Goal: Task Accomplishment & Management: Use online tool/utility

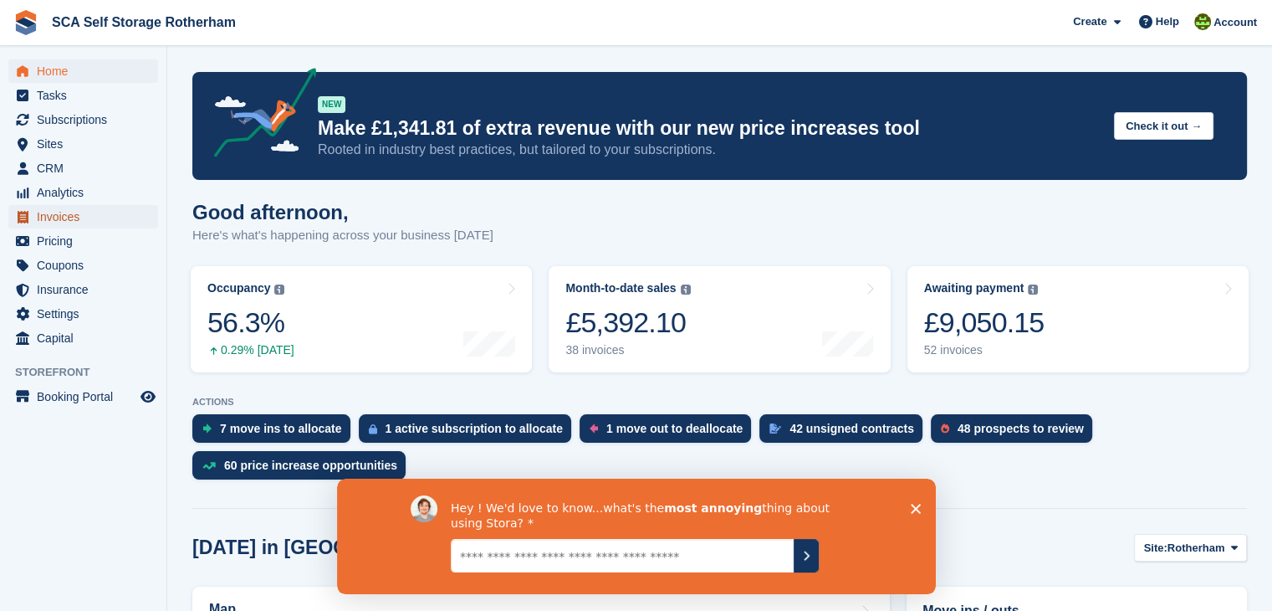
click at [64, 217] on span "Invoices" at bounding box center [87, 216] width 100 height 23
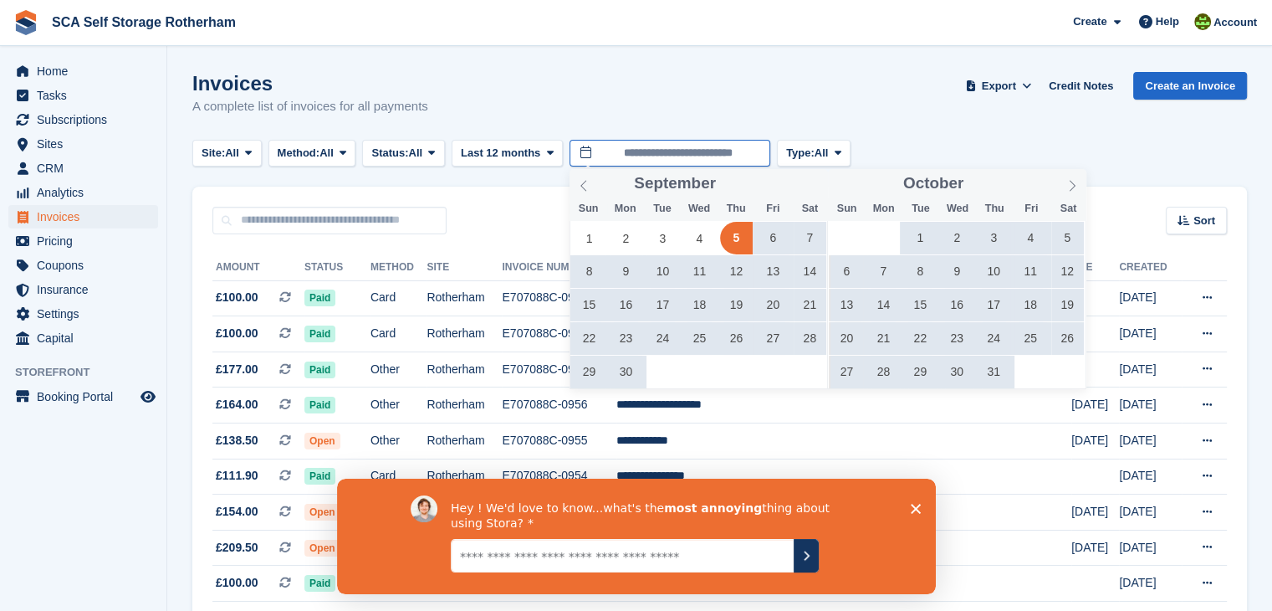
click at [710, 146] on input "**********" at bounding box center [670, 154] width 201 height 28
click at [583, 185] on icon at bounding box center [584, 186] width 12 height 12
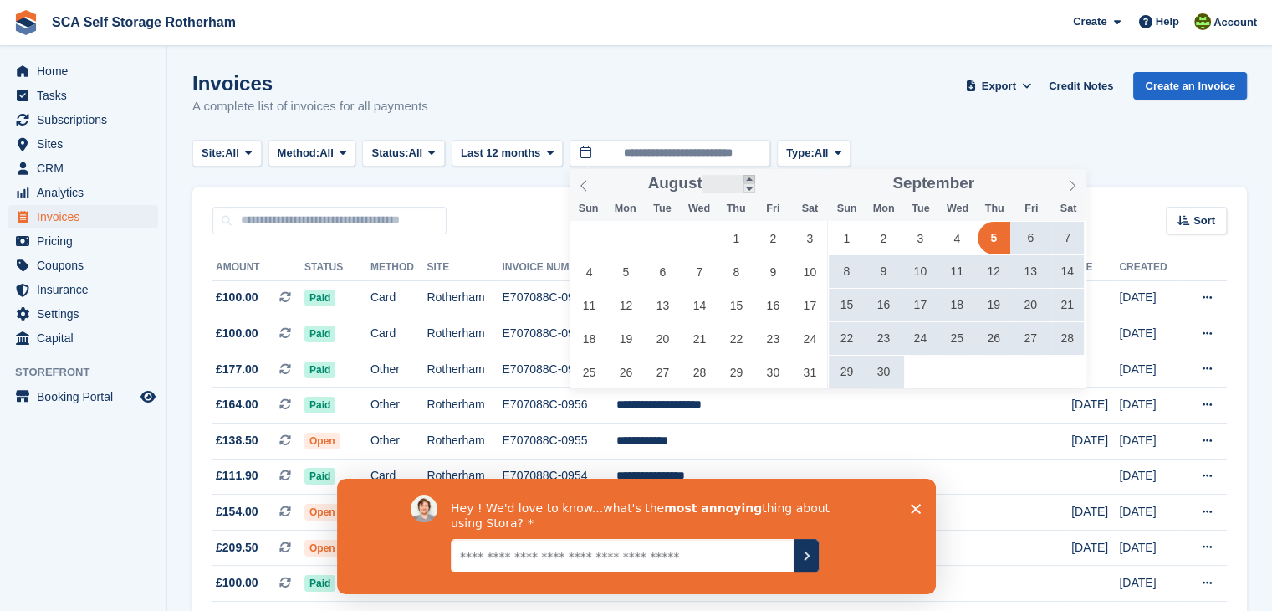
click at [748, 178] on span at bounding box center [750, 179] width 12 height 9
type input "****"
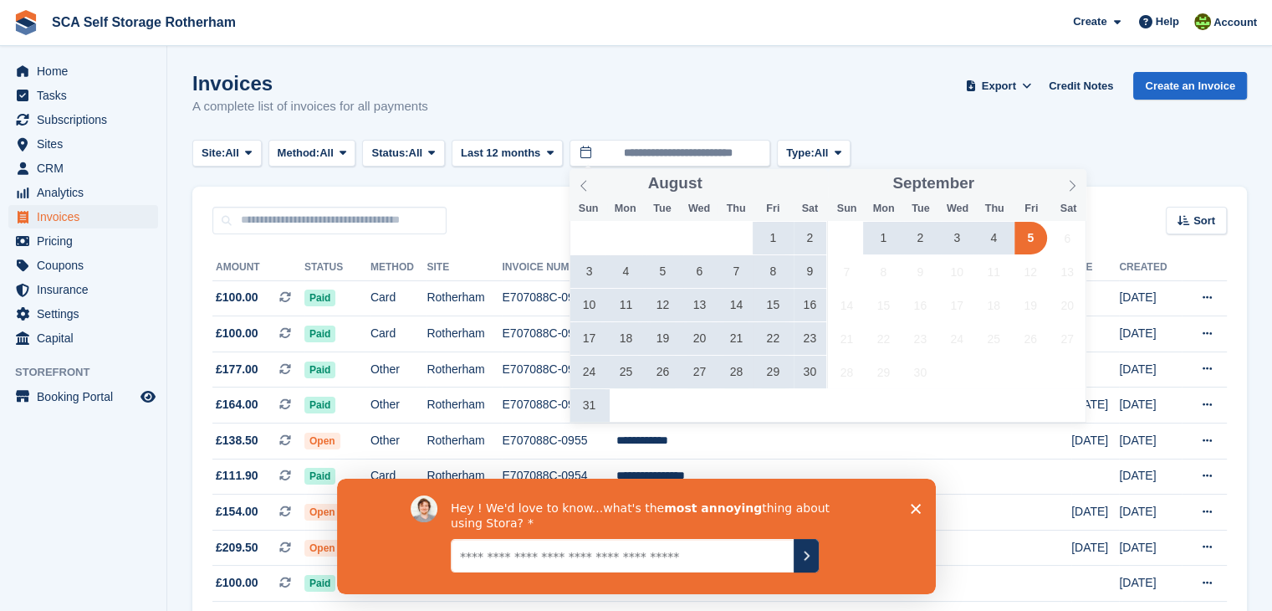
click at [781, 237] on span "1" at bounding box center [773, 238] width 33 height 33
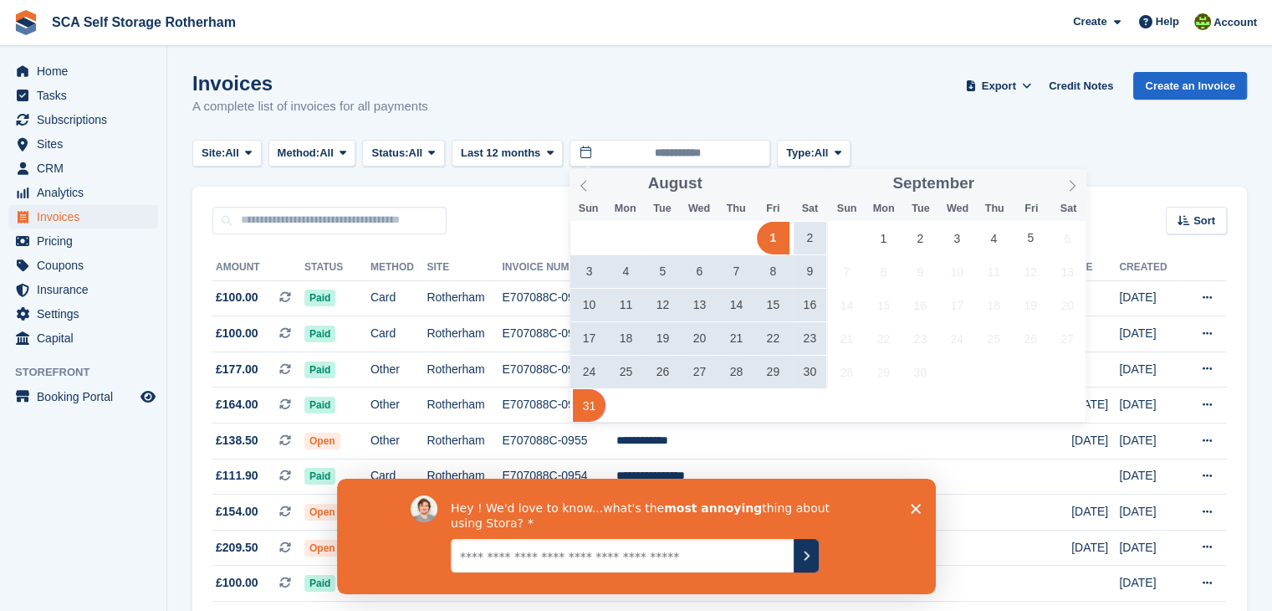
click at [583, 402] on span "31" at bounding box center [589, 405] width 33 height 33
type input "**********"
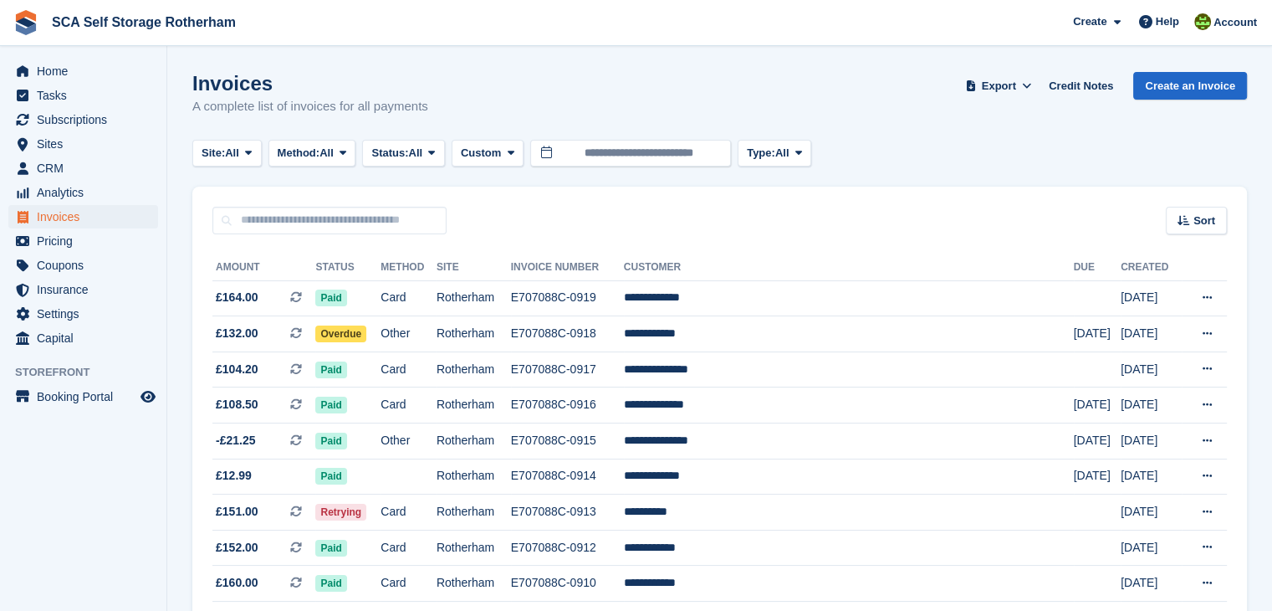
click at [970, 165] on div "Site: All All Rotherham Door-to-Door Storage Method: All All Bank Transfer Cash…" at bounding box center [719, 154] width 1055 height 28
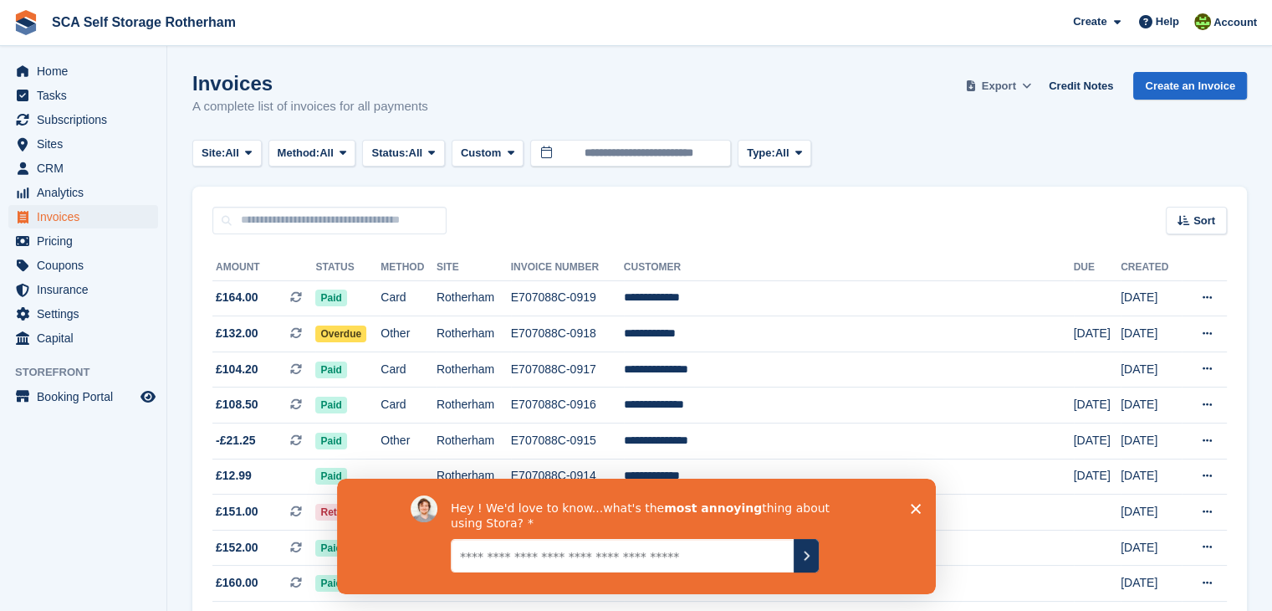
click at [1028, 85] on span at bounding box center [1027, 86] width 17 height 17
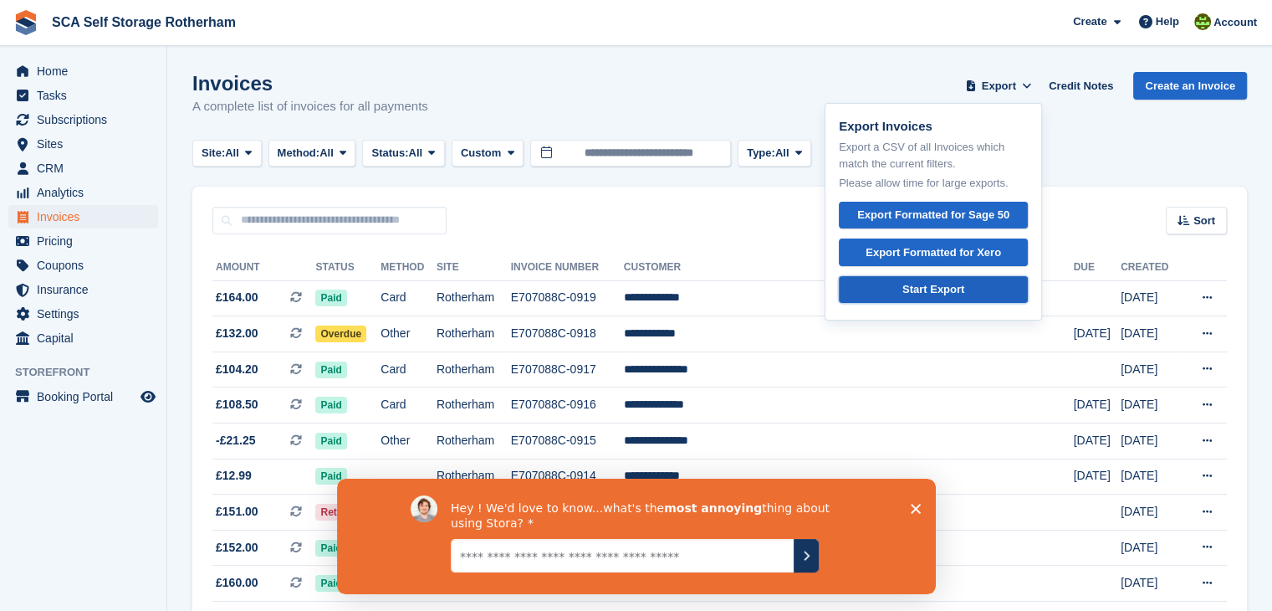
click at [919, 285] on div "Start Export" at bounding box center [933, 289] width 62 height 17
click at [940, 246] on div "Export Formatted for Xero" at bounding box center [933, 252] width 135 height 17
drag, startPoint x: 1111, startPoint y: 146, endPoint x: 1151, endPoint y: 6, distance: 146.1
click at [1111, 147] on div "Site: All All Rotherham Door-to-Door Storage Method: All All Bank Transfer Cash…" at bounding box center [719, 154] width 1055 height 28
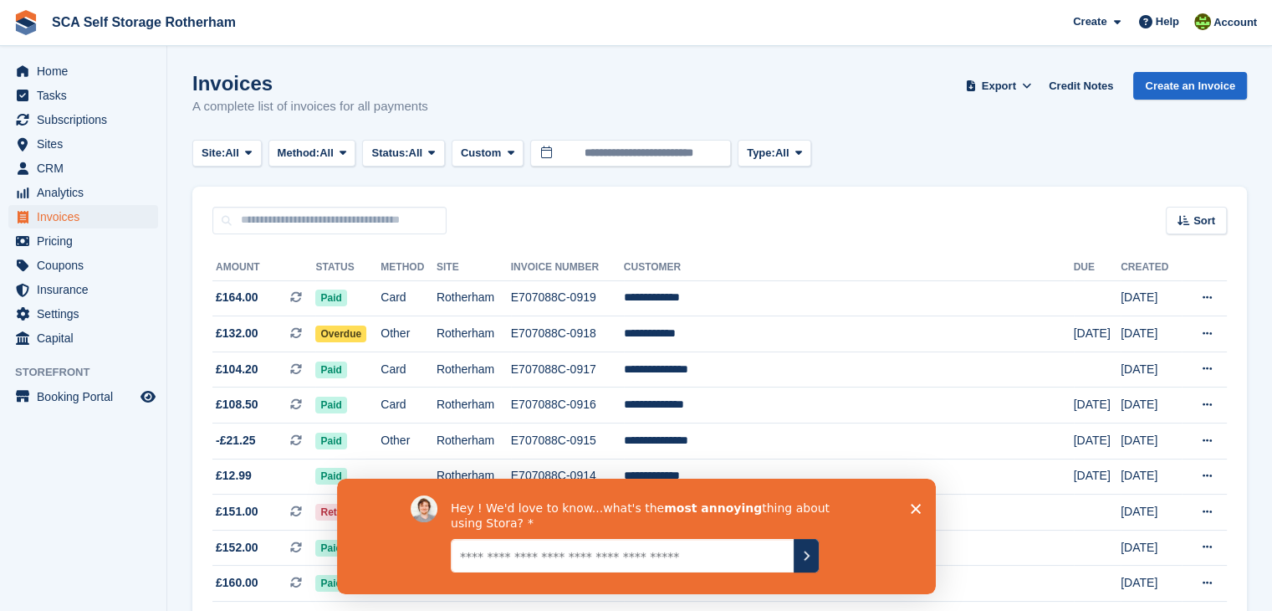
click at [913, 88] on div "Invoices A complete list of invoices for all payments Export Export Invoices Ex…" at bounding box center [719, 104] width 1055 height 64
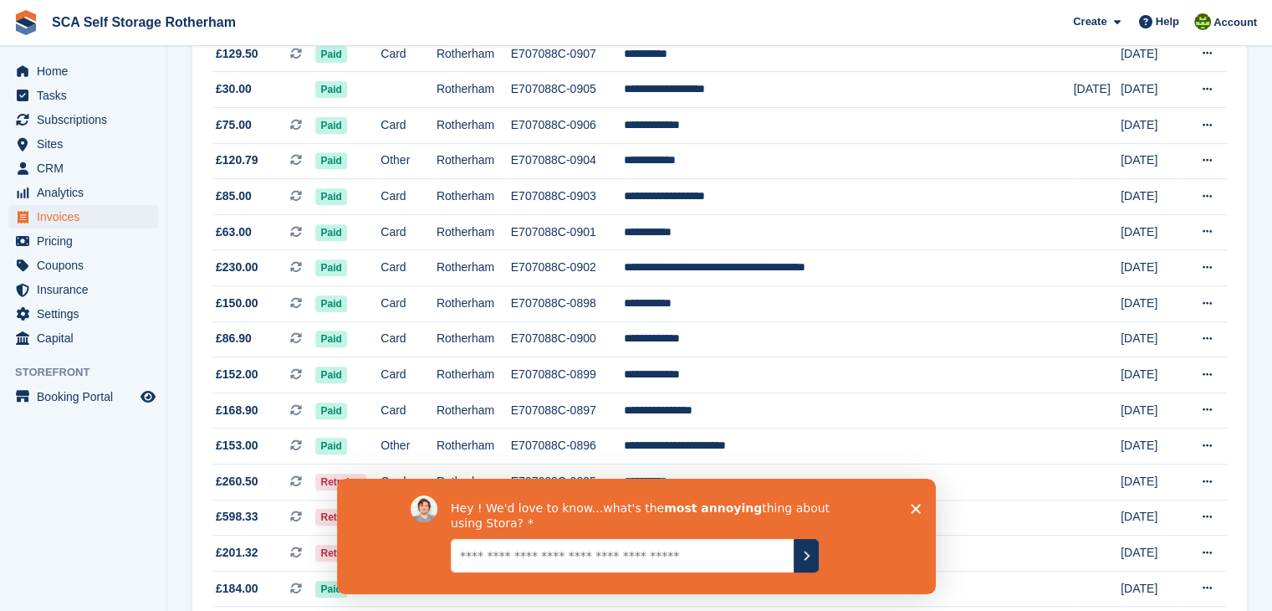
scroll to position [753, 0]
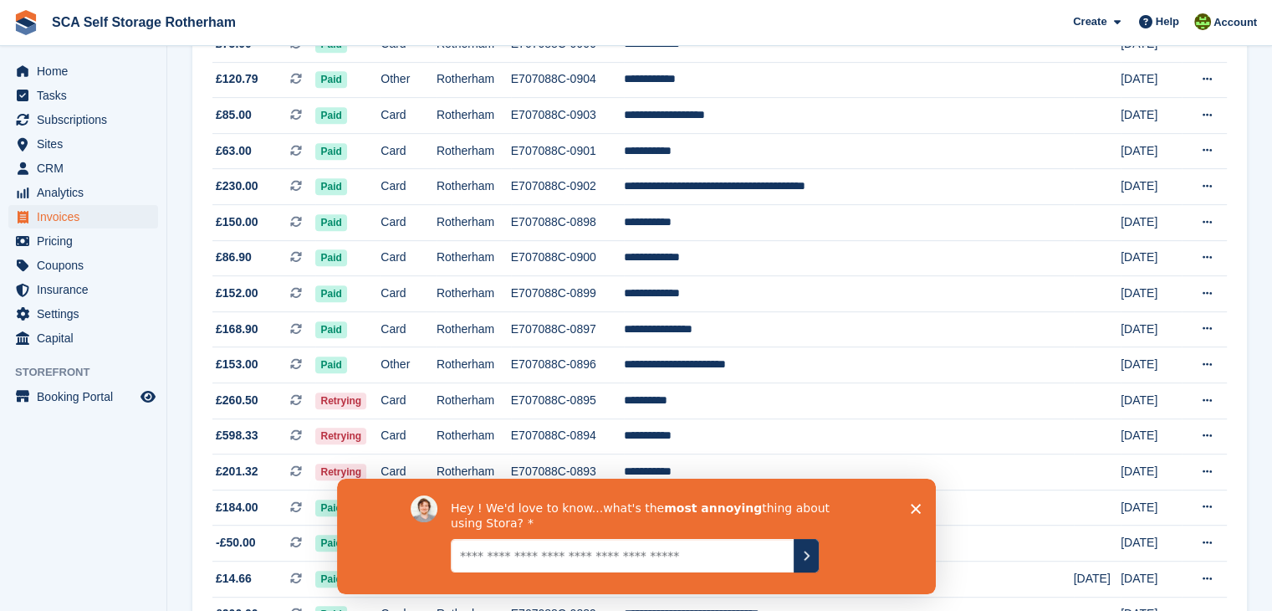
click at [913, 507] on polygon "Close survey" at bounding box center [915, 508] width 10 height 10
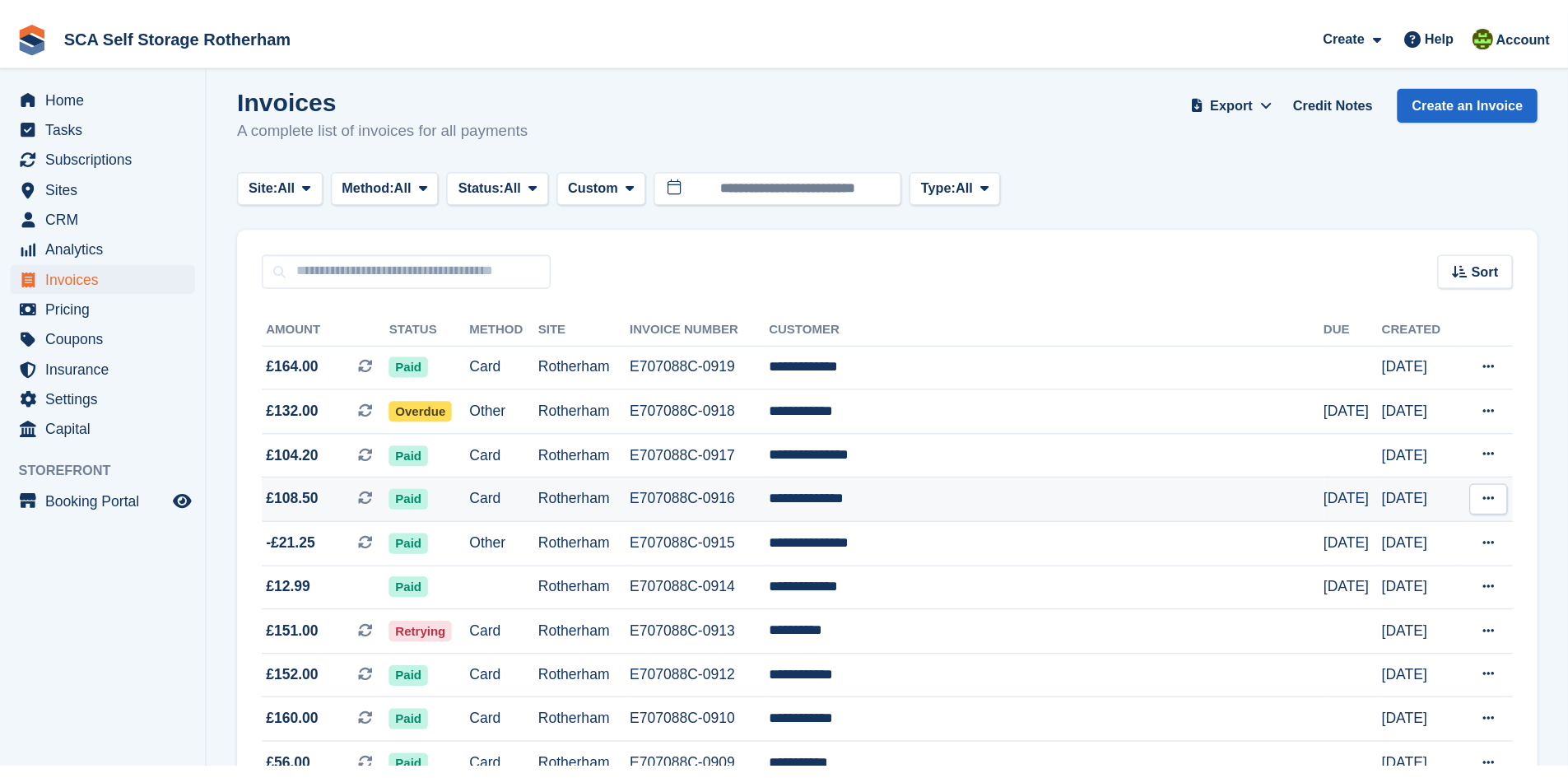
scroll to position [0, 0]
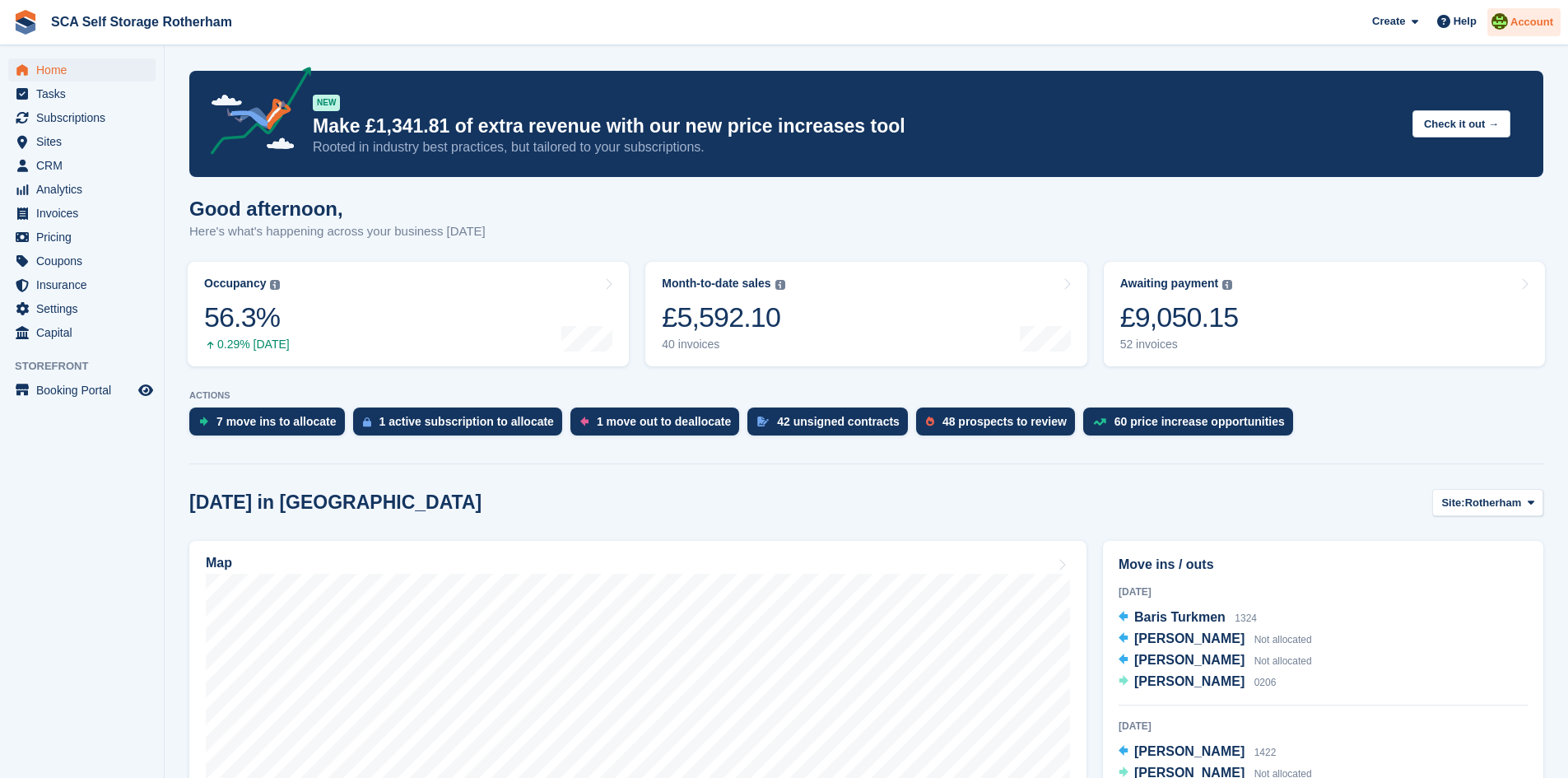
click at [1550, 32] on div "Account" at bounding box center [1524, 22] width 73 height 29
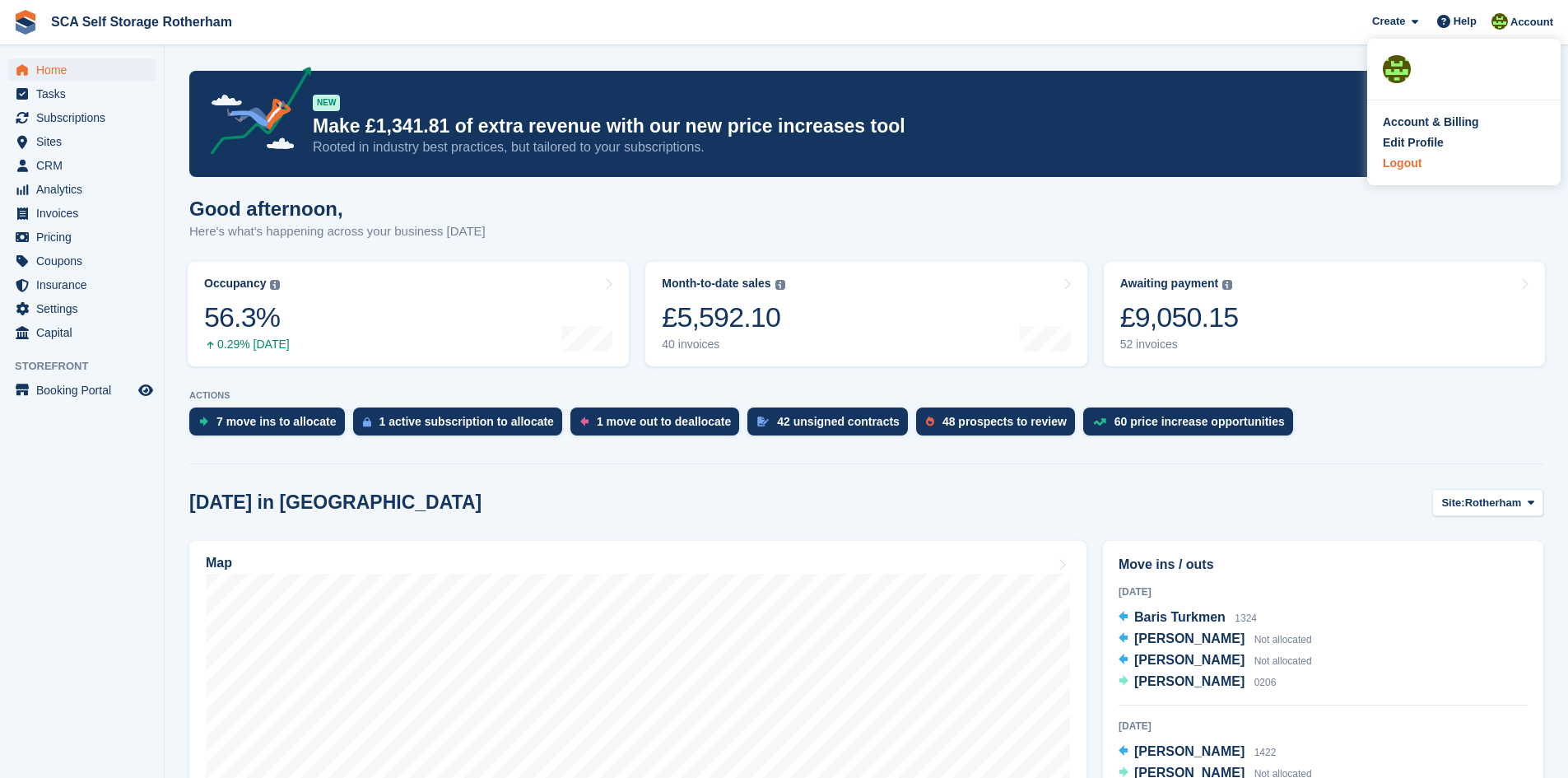
click at [1423, 168] on div "Logout" at bounding box center [1464, 163] width 162 height 18
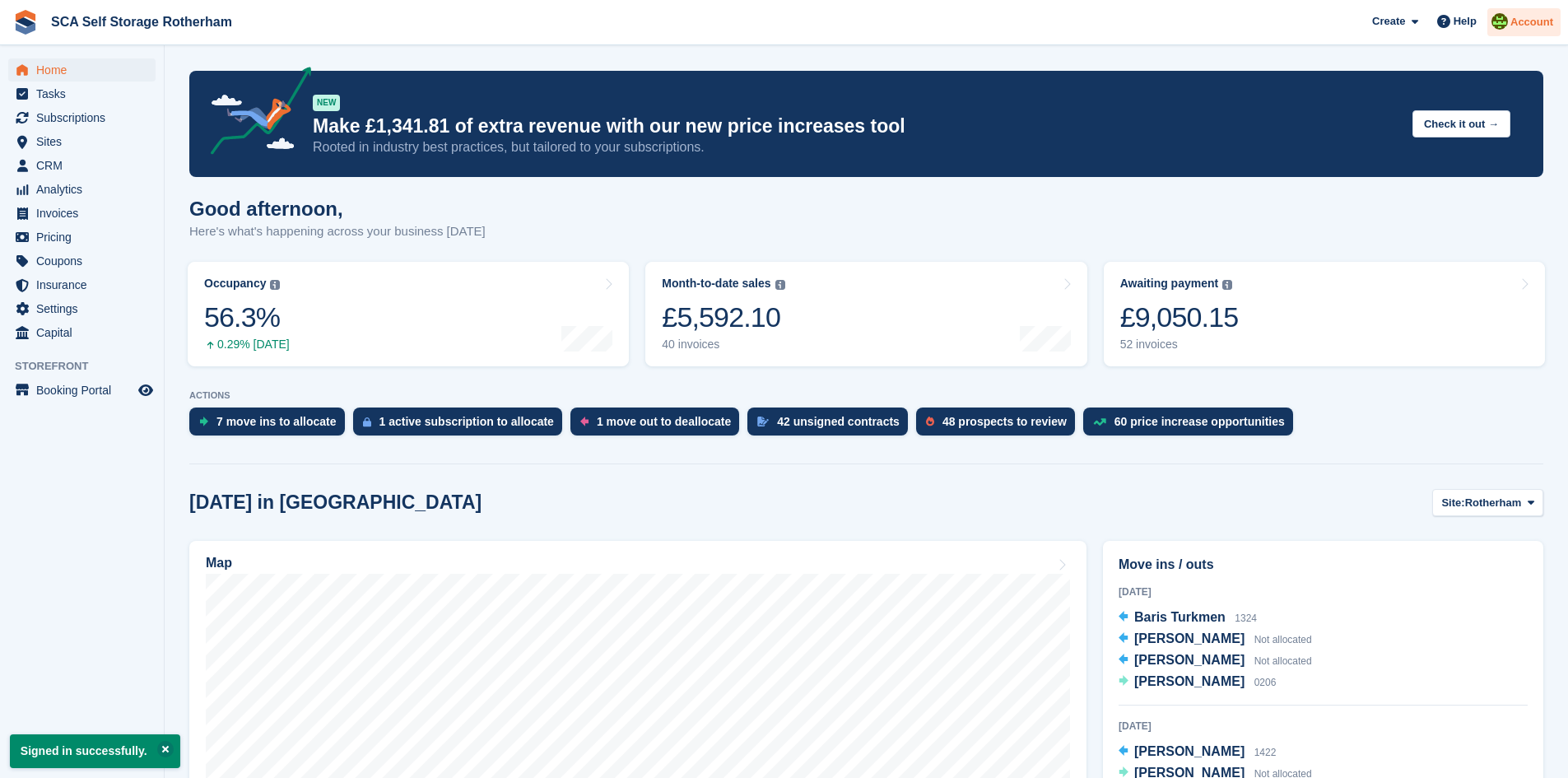
click at [1527, 27] on span "Account" at bounding box center [1532, 22] width 42 height 17
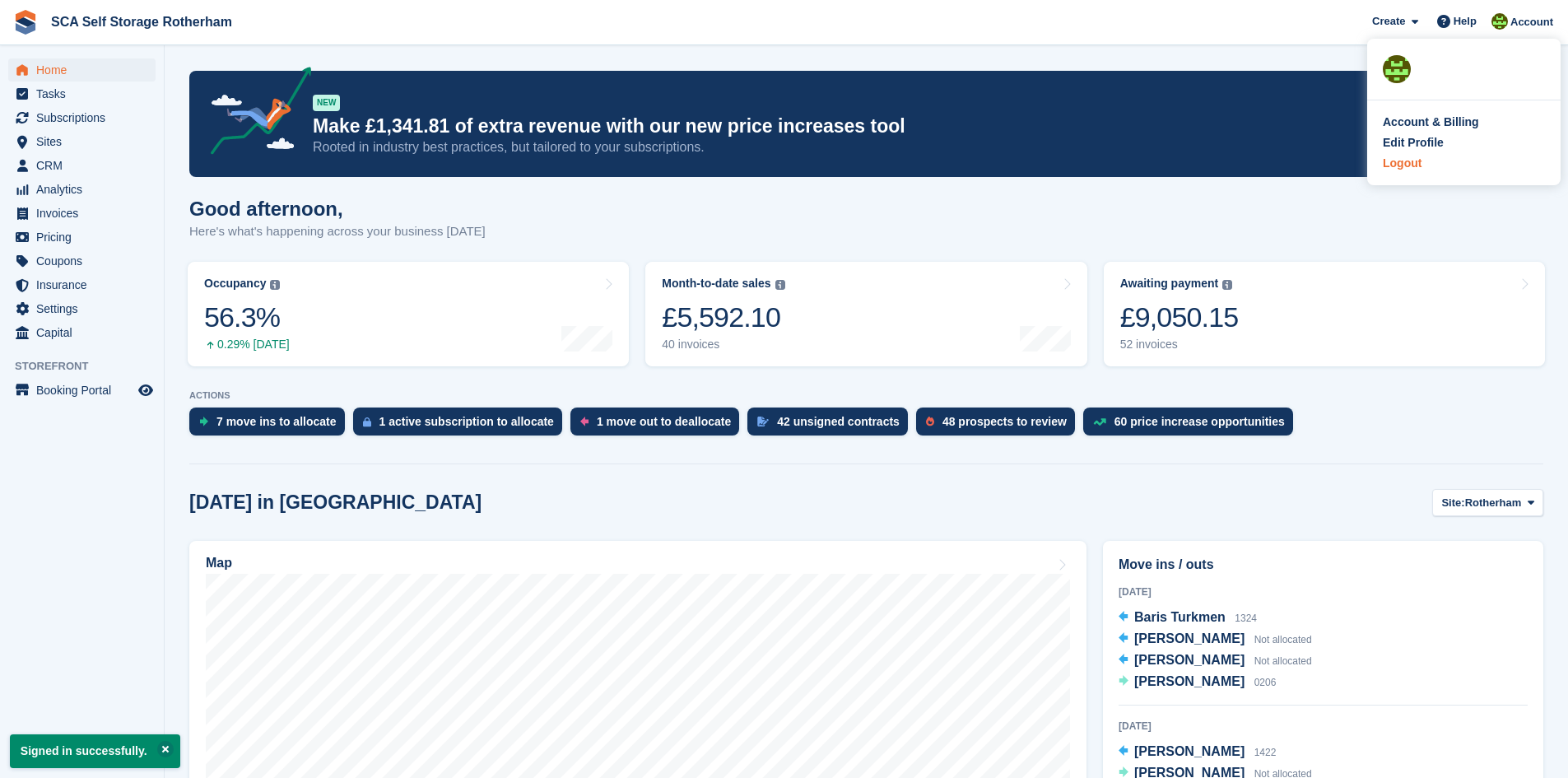
click at [1425, 162] on div "Logout" at bounding box center [1464, 163] width 162 height 18
